Goal: Task Accomplishment & Management: Complete application form

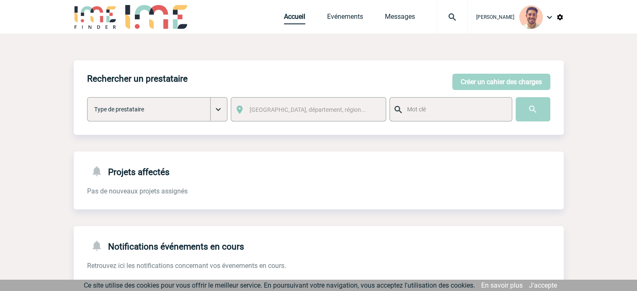
click at [300, 20] on link "Accueil" at bounding box center [294, 19] width 21 height 12
click at [488, 88] on button "Créer un cahier des charges" at bounding box center [502, 82] width 98 height 16
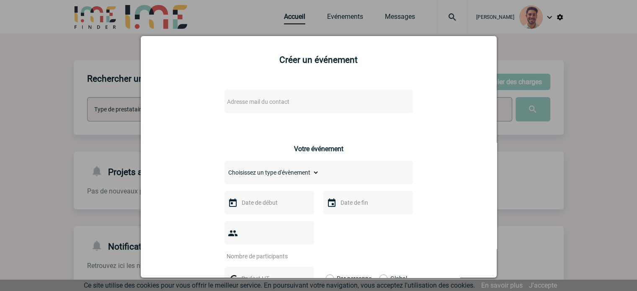
click at [253, 105] on span "Adresse mail du contact" at bounding box center [258, 101] width 62 height 7
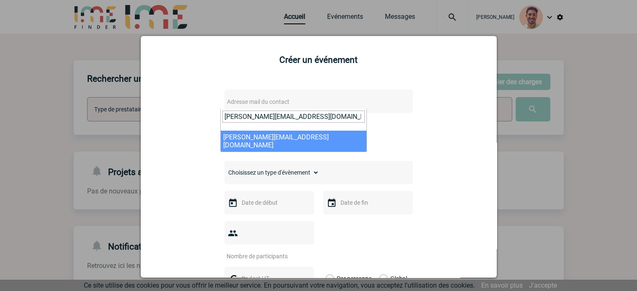
type input "Stephanie.LENADAN@3ds.com"
select select "131017"
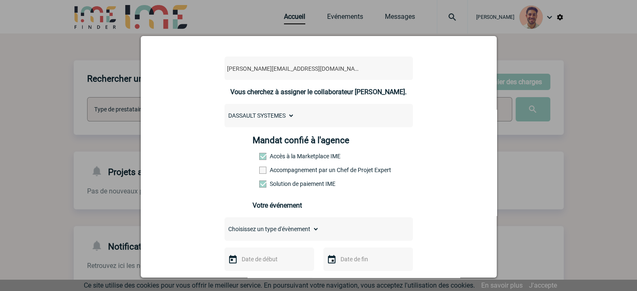
scroll to position [84, 0]
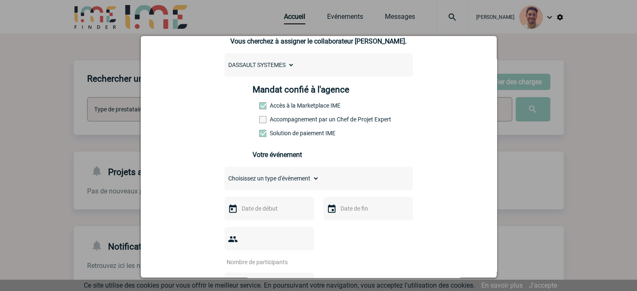
click at [287, 181] on select "Choisissez un type d'évènement Séminaire avec nuitée Séminaire sans nuitée Repa…" at bounding box center [272, 179] width 95 height 12
select select "9"
click at [225, 175] on select "Choisissez un type d'évènement Séminaire avec nuitée Séminaire sans nuitée Repa…" at bounding box center [272, 179] width 95 height 12
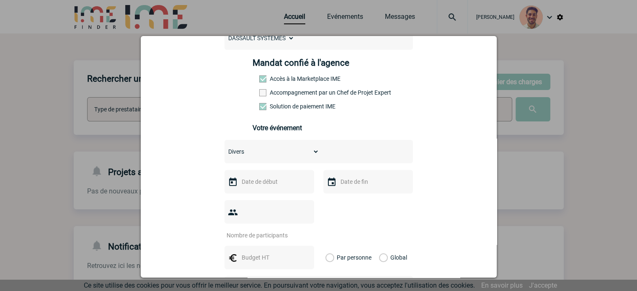
scroll to position [126, 0]
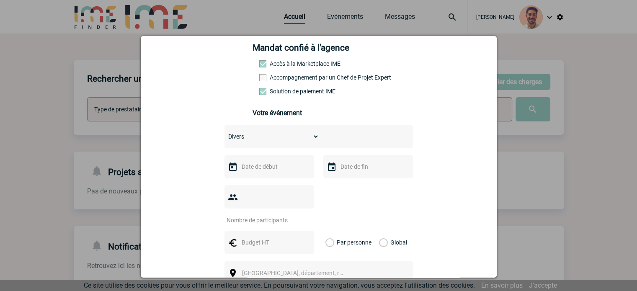
click at [265, 237] on input "text" at bounding box center [269, 242] width 58 height 11
click at [233, 168] on img at bounding box center [233, 167] width 10 height 10
click at [257, 167] on input "text" at bounding box center [269, 166] width 58 height 11
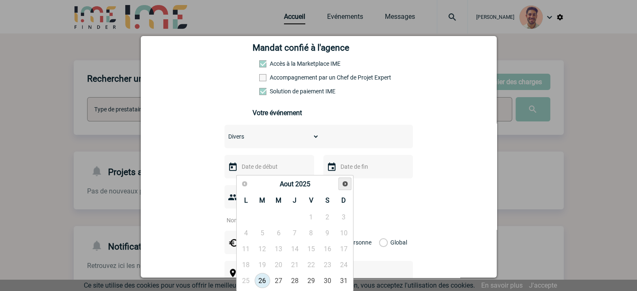
click at [344, 181] on span "Suivant" at bounding box center [345, 184] width 7 height 7
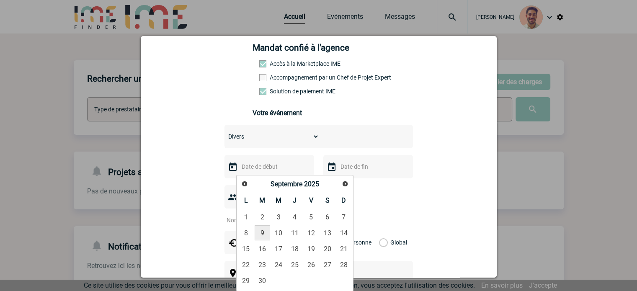
click at [260, 236] on link "9" at bounding box center [263, 232] width 16 height 15
type input "09-09-2025"
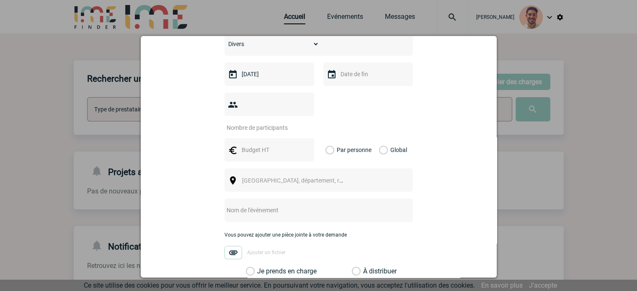
scroll to position [200, 0]
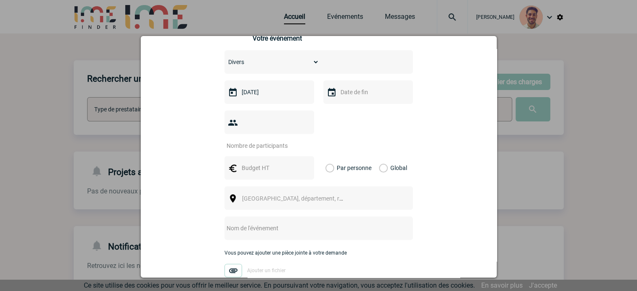
click at [387, 90] on input "text" at bounding box center [368, 92] width 58 height 11
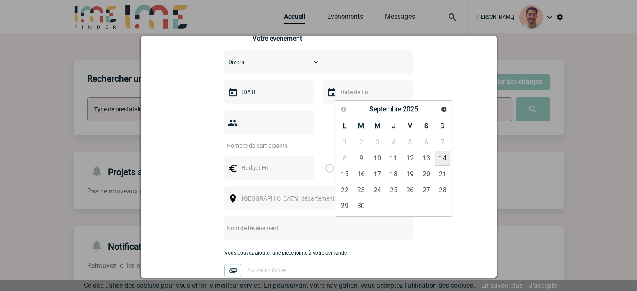
click at [445, 158] on link "14" at bounding box center [443, 158] width 16 height 15
type input "14-09-2025"
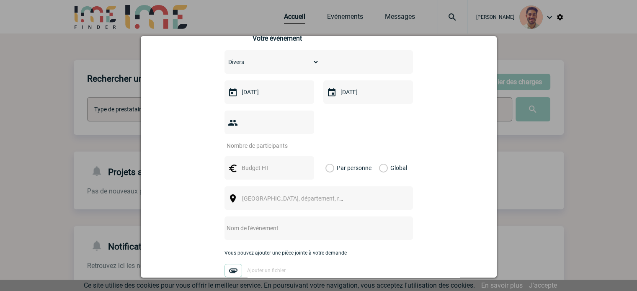
click at [274, 134] on div at bounding box center [270, 122] width 90 height 23
click at [274, 132] on div at bounding box center [270, 122] width 90 height 23
click at [272, 140] on input "number" at bounding box center [264, 145] width 79 height 11
type input "1"
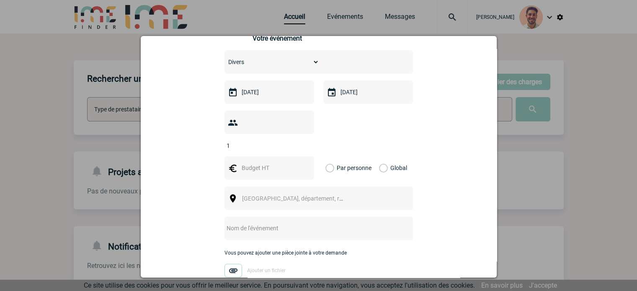
click at [432, 124] on div "Stephanie.LENADAN@3ds.com Stephanie.LENADAN@3ds.com Vous cherchez à assigner le…" at bounding box center [318, 142] width 335 height 522
click at [244, 163] on input "text" at bounding box center [269, 168] width 58 height 11
type input "("
type input "5000"
click at [382, 156] on label "Global" at bounding box center [381, 167] width 5 height 23
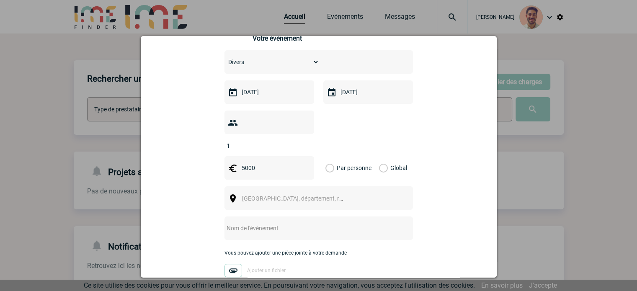
click at [0, 0] on input "Global" at bounding box center [0, 0] width 0 height 0
click at [313, 193] on span "Ville, département, région..." at bounding box center [296, 199] width 115 height 12
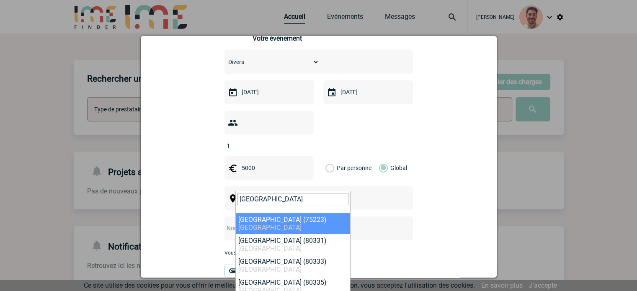
type input "MUNICH"
select select "313487"
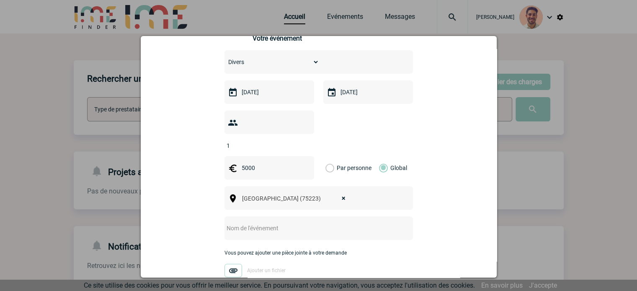
click at [308, 223] on input "text" at bounding box center [308, 228] width 166 height 11
paste input "IAA Munich September 2025"
click at [225, 223] on input "IAA Munich September 2025" at bounding box center [308, 228] width 166 height 11
paste input "A2MAC1"
drag, startPoint x: 246, startPoint y: 216, endPoint x: 265, endPoint y: 226, distance: 20.8
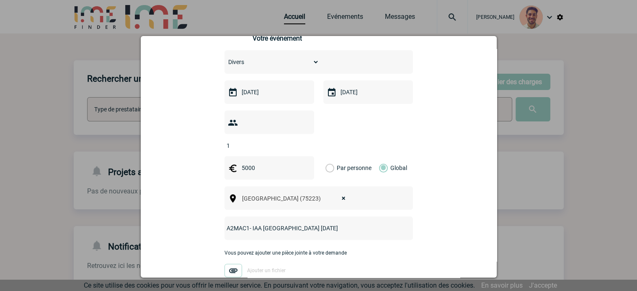
click at [246, 223] on input "A2MAC1- IAA Munich September 2025" at bounding box center [308, 228] width 166 height 11
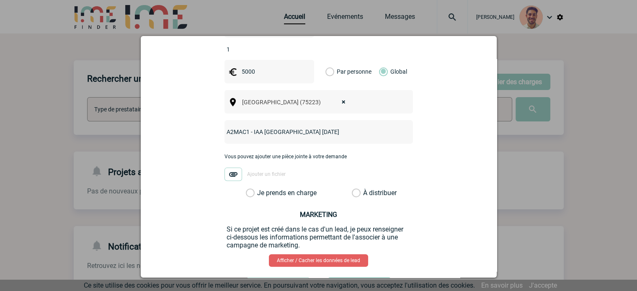
scroll to position [326, 0]
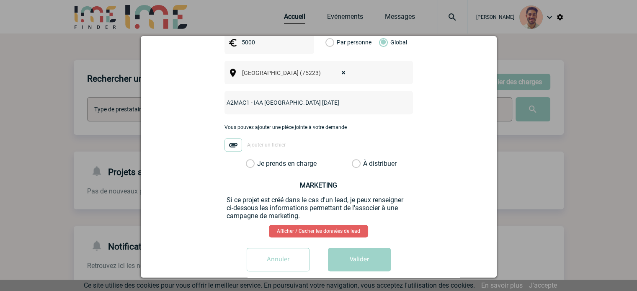
type input "A2MAC1 - IAA Munich September 2025"
click at [256, 160] on label "Je prends en charge" at bounding box center [253, 164] width 14 height 8
click at [0, 0] on input "Je prends en charge" at bounding box center [0, 0] width 0 height 0
click at [372, 251] on button "Valider" at bounding box center [359, 259] width 63 height 23
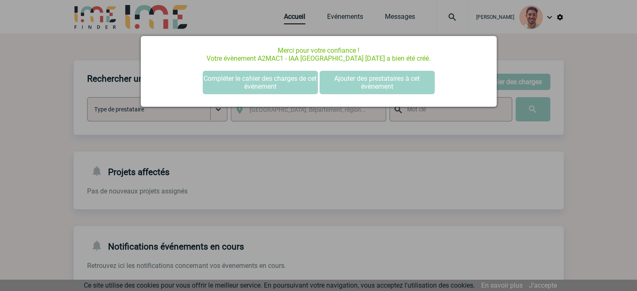
scroll to position [0, 0]
click at [238, 146] on div at bounding box center [318, 145] width 637 height 291
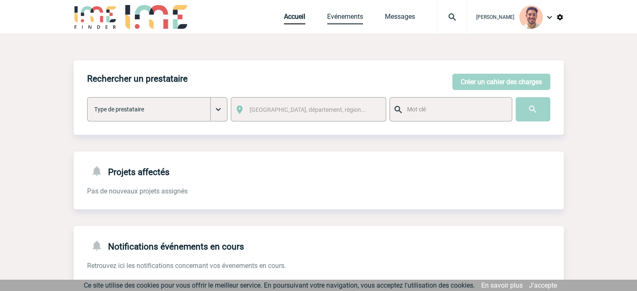
click at [338, 21] on link "Evénements" at bounding box center [345, 19] width 36 height 12
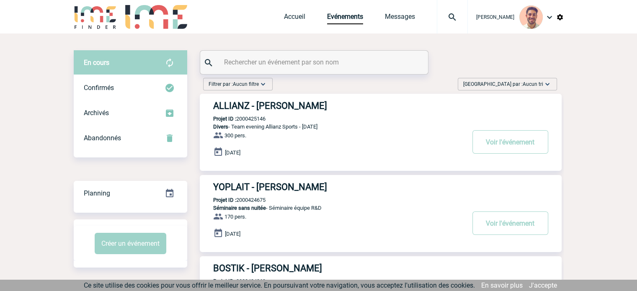
click at [233, 64] on input "text" at bounding box center [315, 62] width 186 height 12
paste input "2000425232"
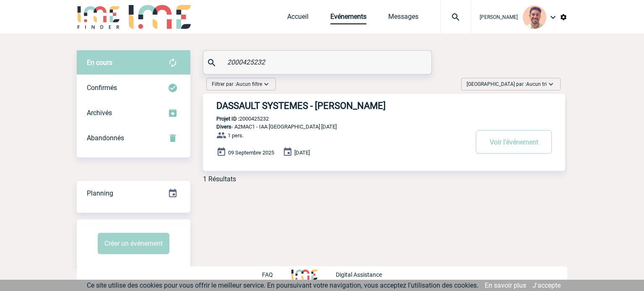
type input "2000425232"
click at [378, 101] on h3 "DASSAULT SYSTEMES - [PERSON_NAME]" at bounding box center [341, 106] width 251 height 10
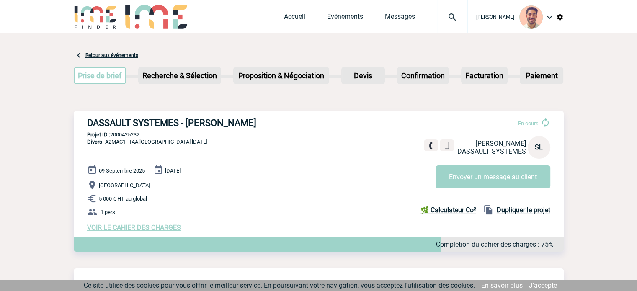
drag, startPoint x: 197, startPoint y: 126, endPoint x: 85, endPoint y: 124, distance: 111.5
click at [85, 124] on div "DASSAULT SYSTEMES - Stéphanie LE NADAN En cours Stéphanie LE NADAN DASSAULT SYS…" at bounding box center [319, 174] width 490 height 127
copy h3 "DASSAULT SYSTEMES - Stéphanie LE NADAN"
drag, startPoint x: 148, startPoint y: 136, endPoint x: 112, endPoint y: 135, distance: 35.2
click at [112, 135] on p "Projet ID : 2000425232" at bounding box center [319, 135] width 490 height 6
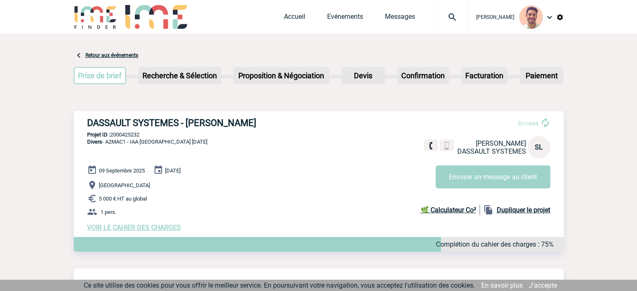
copy p "2000425232"
click at [268, 120] on h3 "DASSAULT SYSTEMES - Stéphanie LE NADAN" at bounding box center [212, 123] width 251 height 10
drag, startPoint x: 277, startPoint y: 121, endPoint x: 185, endPoint y: 123, distance: 91.4
click at [185, 123] on h3 "DASSAULT SYSTEMES - Stéphanie LE NADAN" at bounding box center [212, 123] width 251 height 10
copy h3 "Stéphanie LE NADAN"
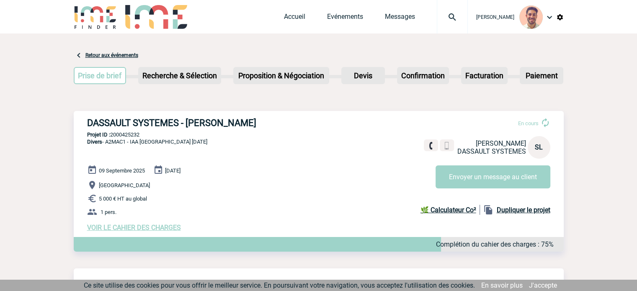
drag, startPoint x: 147, startPoint y: 137, endPoint x: 112, endPoint y: 138, distance: 34.4
click at [112, 138] on p "Projet ID : 2000425232" at bounding box center [319, 135] width 490 height 6
copy p "2000425232"
drag, startPoint x: 281, startPoint y: 122, endPoint x: 188, endPoint y: 124, distance: 92.6
click at [188, 124] on h3 "DASSAULT SYSTEMES - Stéphanie LE NADAN" at bounding box center [212, 123] width 251 height 10
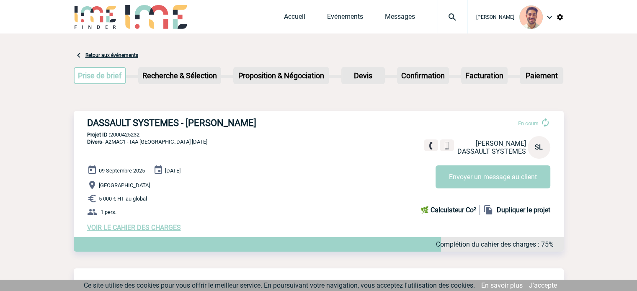
copy h3 "Stéphanie LE NADAN"
drag, startPoint x: 147, startPoint y: 135, endPoint x: 112, endPoint y: 138, distance: 35.0
click at [112, 138] on div "DASSAULT SYSTEMES - Stéphanie LE NADAN En cours Stéphanie LE NADAN DASSAULT SYS…" at bounding box center [319, 174] width 490 height 127
copy p "2000425232"
